Goal: Task Accomplishment & Management: Use online tool/utility

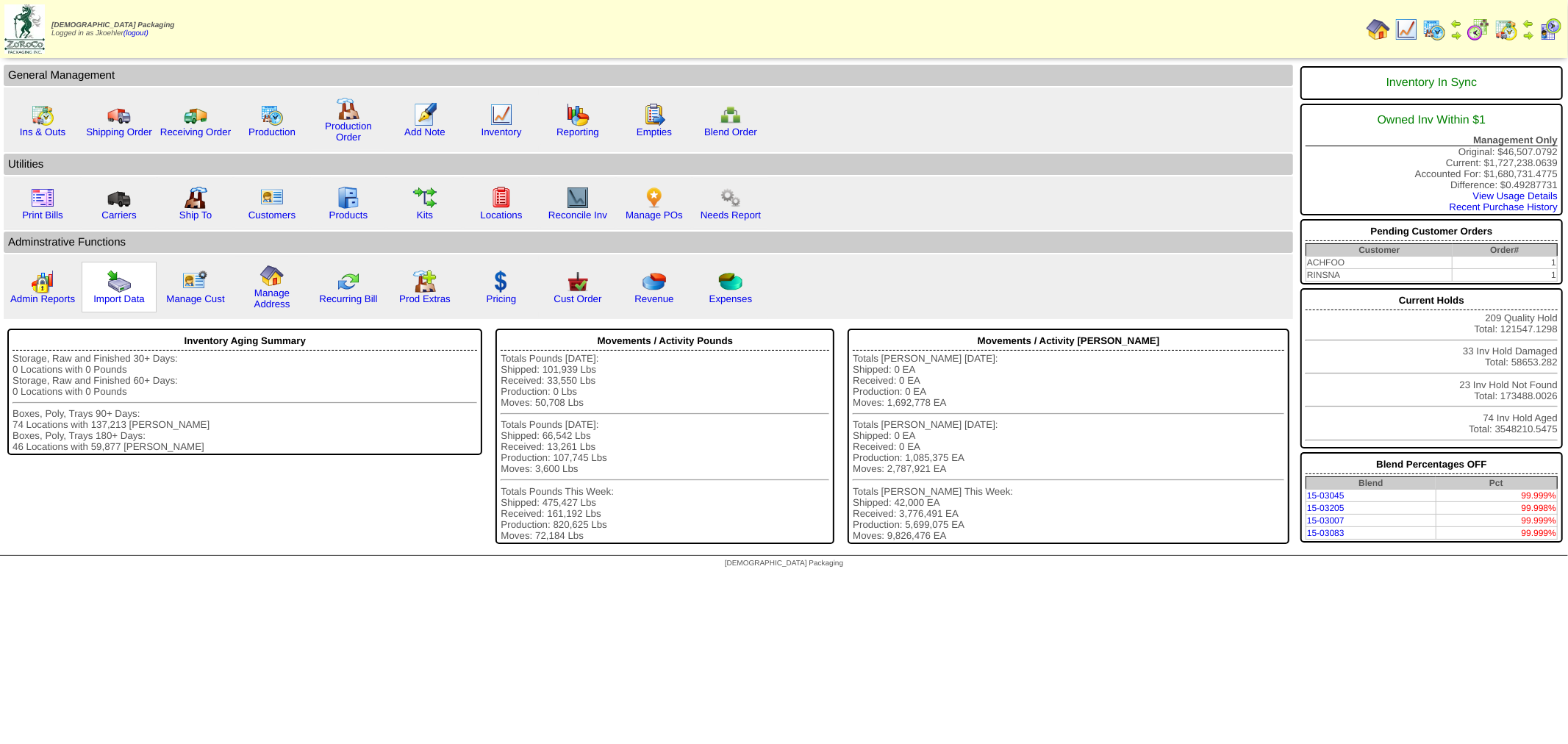
click at [116, 278] on img at bounding box center [119, 282] width 24 height 24
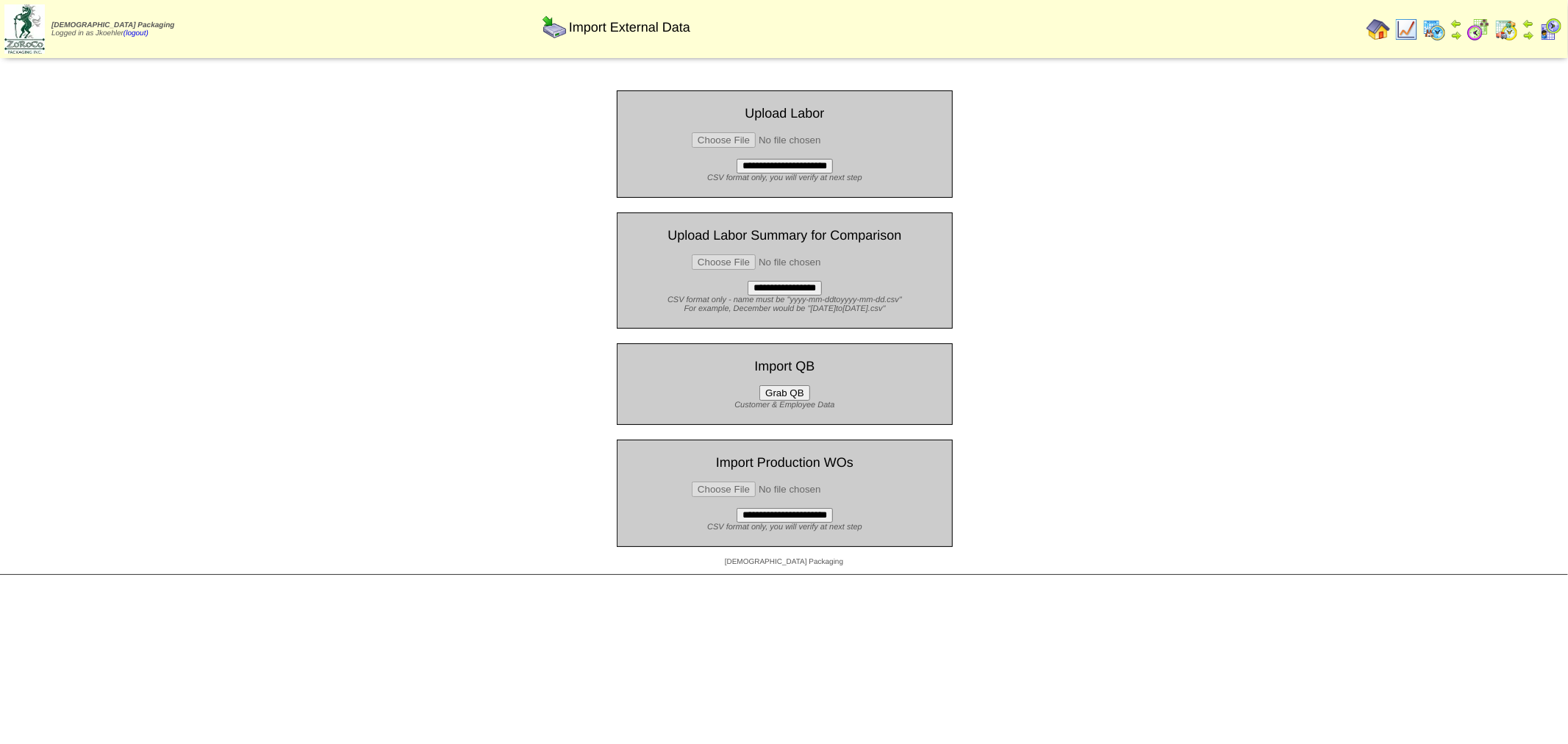
click at [785, 387] on button "Grab QB" at bounding box center [784, 392] width 50 height 15
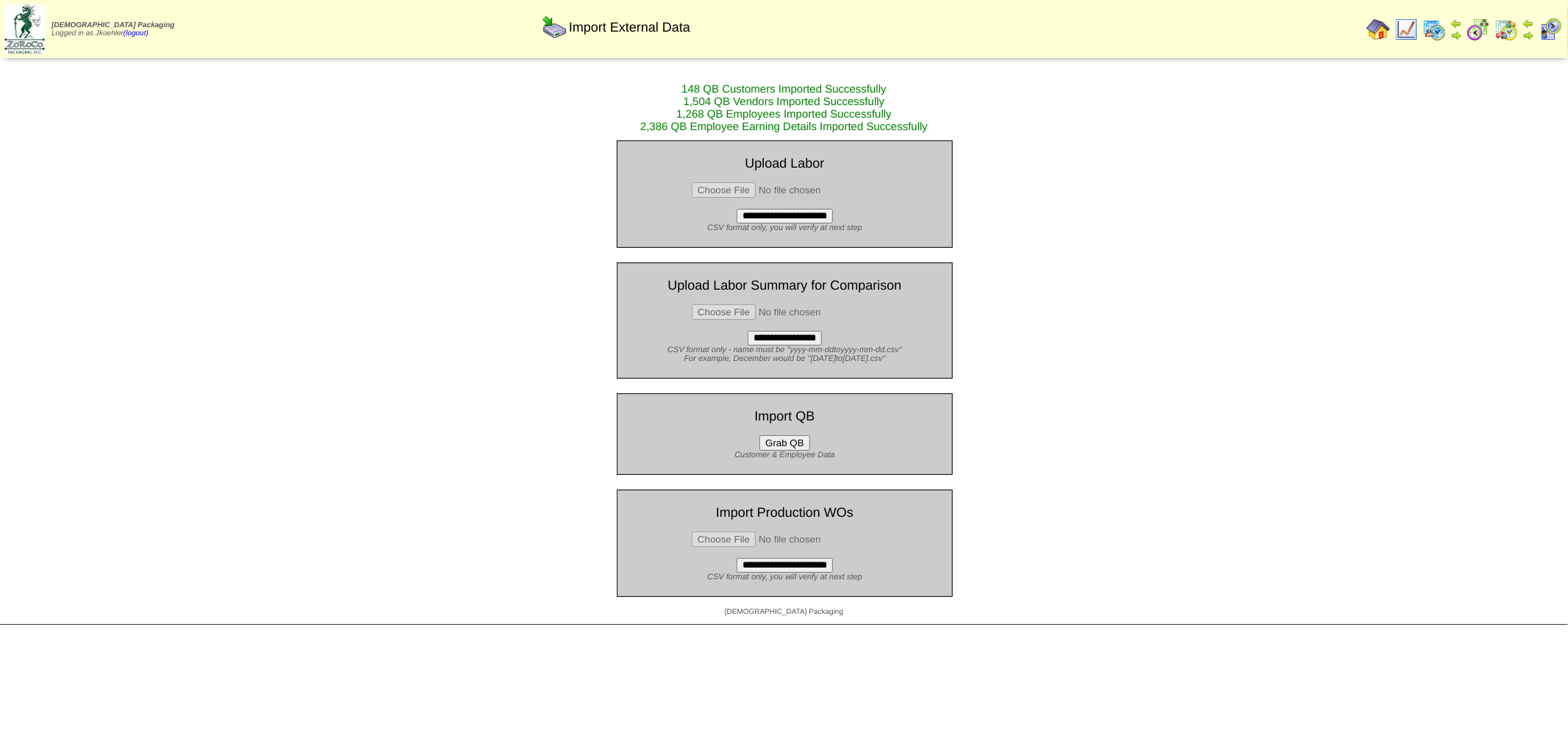
click at [1382, 30] on img at bounding box center [1378, 29] width 24 height 24
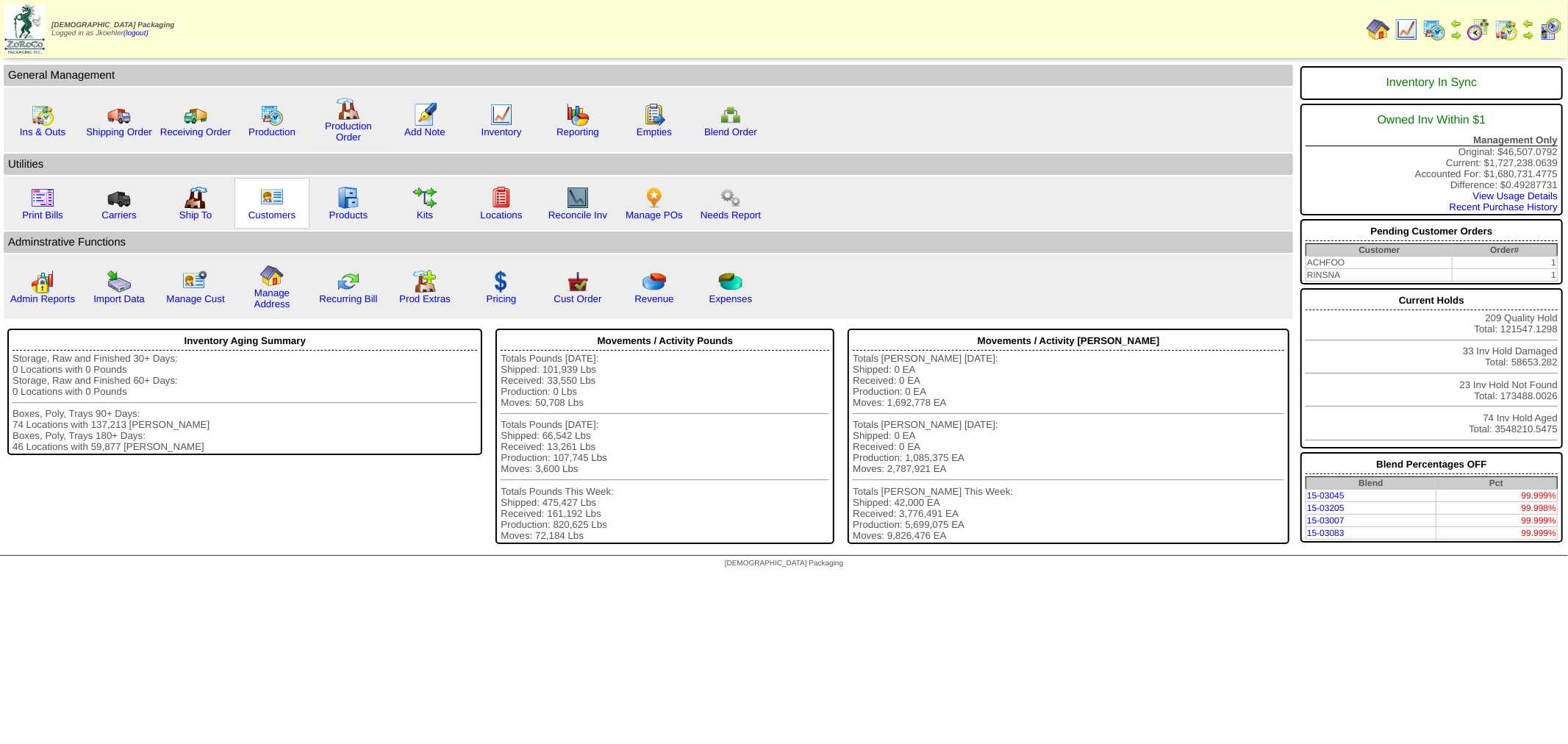
click at [255, 192] on div "Customers" at bounding box center [272, 204] width 75 height 50
click at [270, 188] on img at bounding box center [272, 198] width 24 height 24
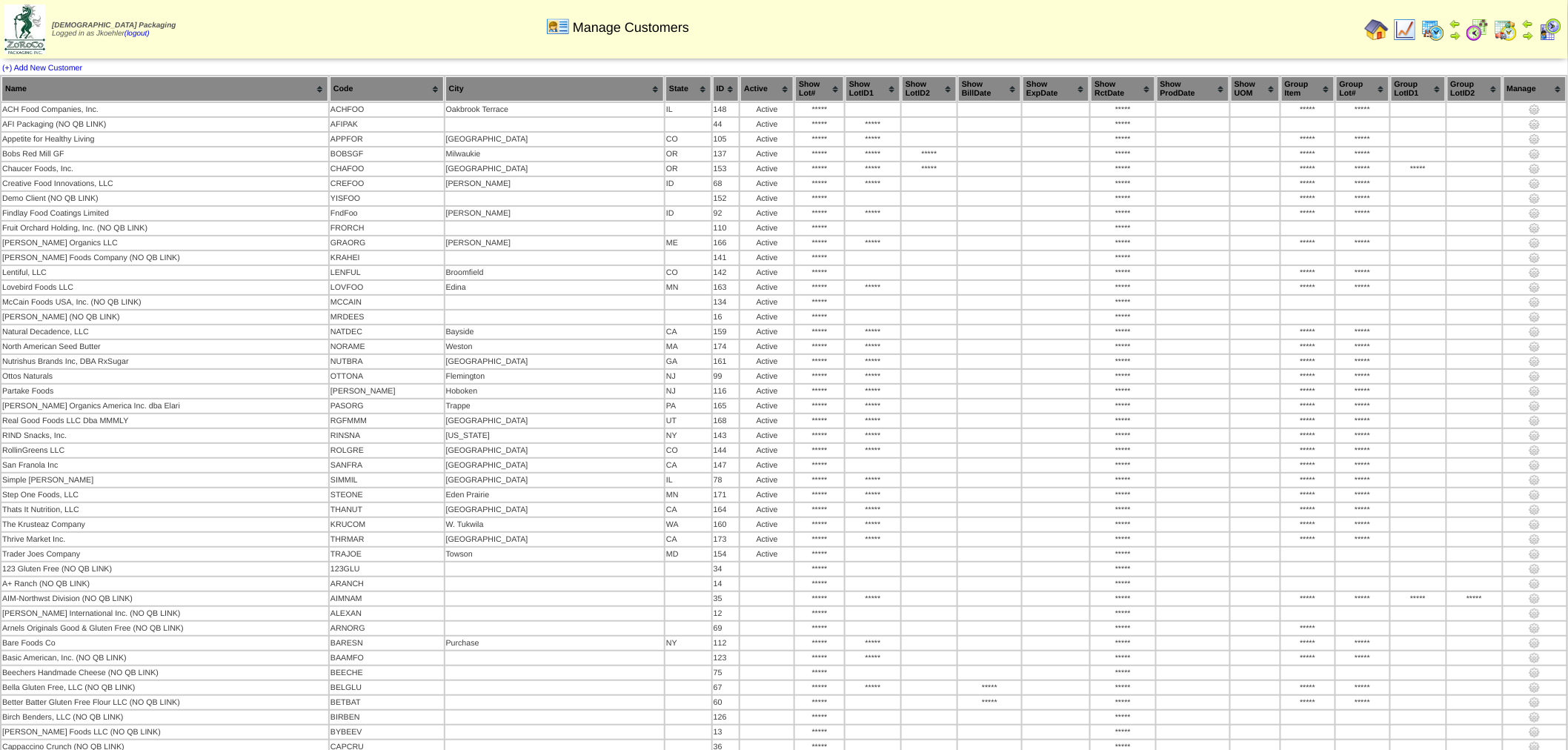
click at [1436, 24] on img at bounding box center [1433, 30] width 24 height 24
